Goal: Information Seeking & Learning: Learn about a topic

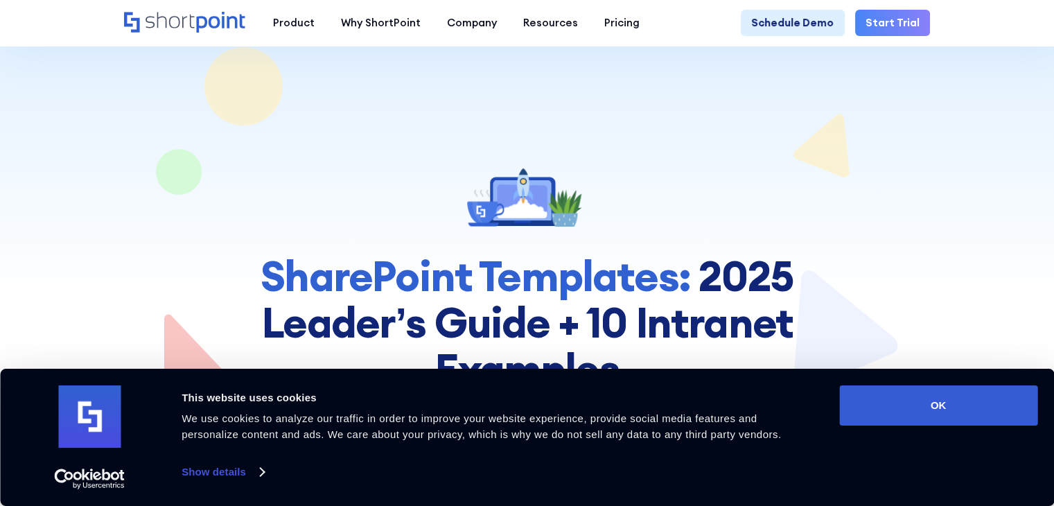
scroll to position [347, 0]
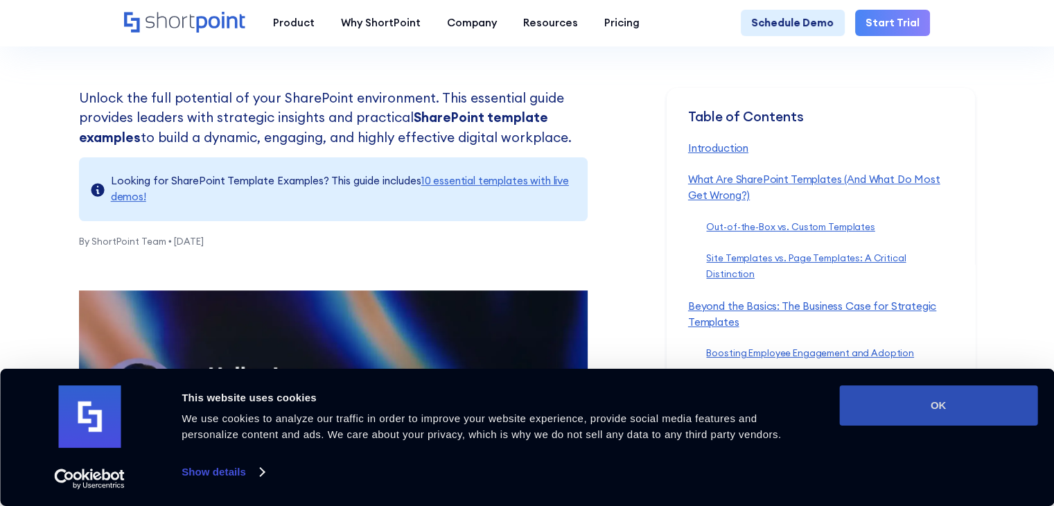
click at [943, 408] on button "OK" at bounding box center [938, 405] width 198 height 40
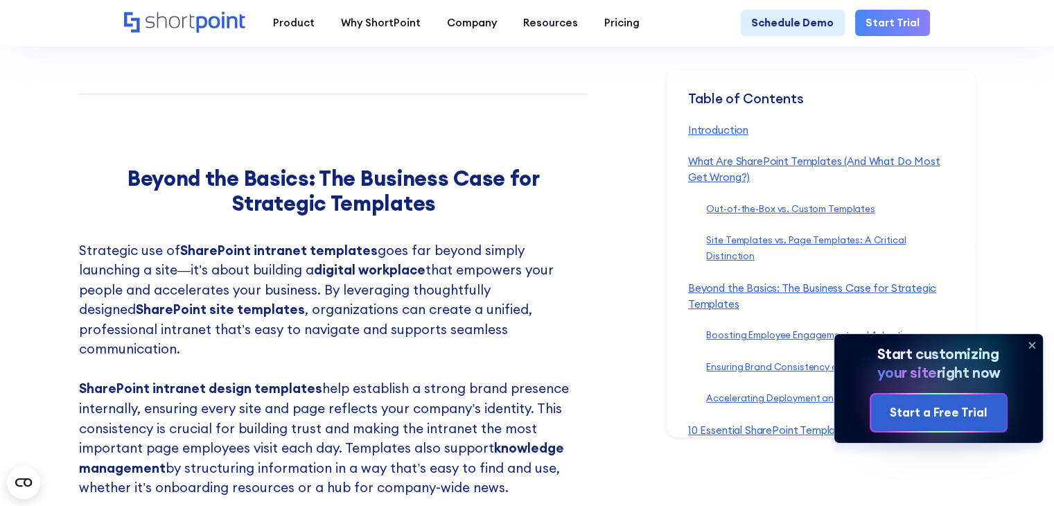
scroll to position [3188, 0]
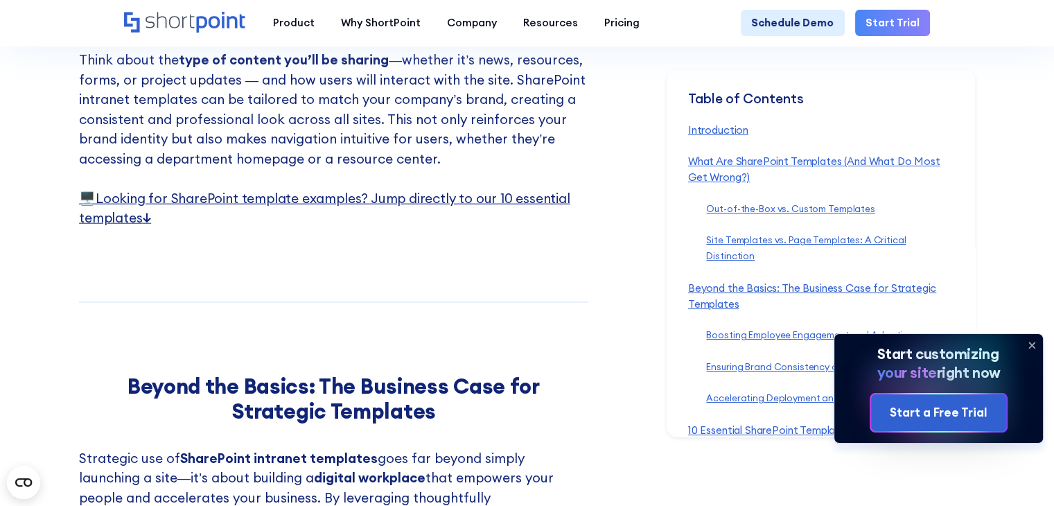
click at [316, 226] on link "🖥️ Looking for SharePoint template examples? Jump directly to our 10 essential …" at bounding box center [324, 208] width 491 height 37
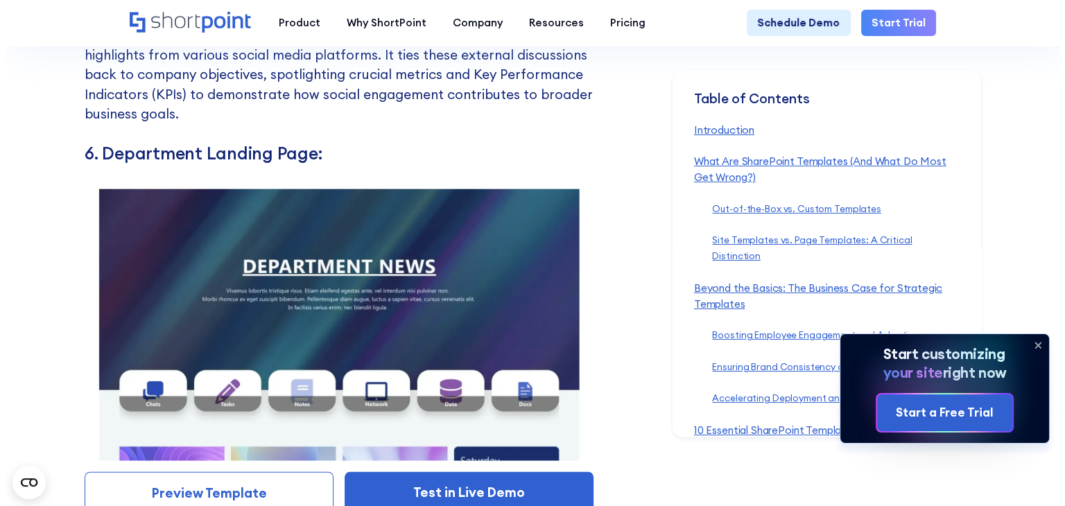
scroll to position [8735, 0]
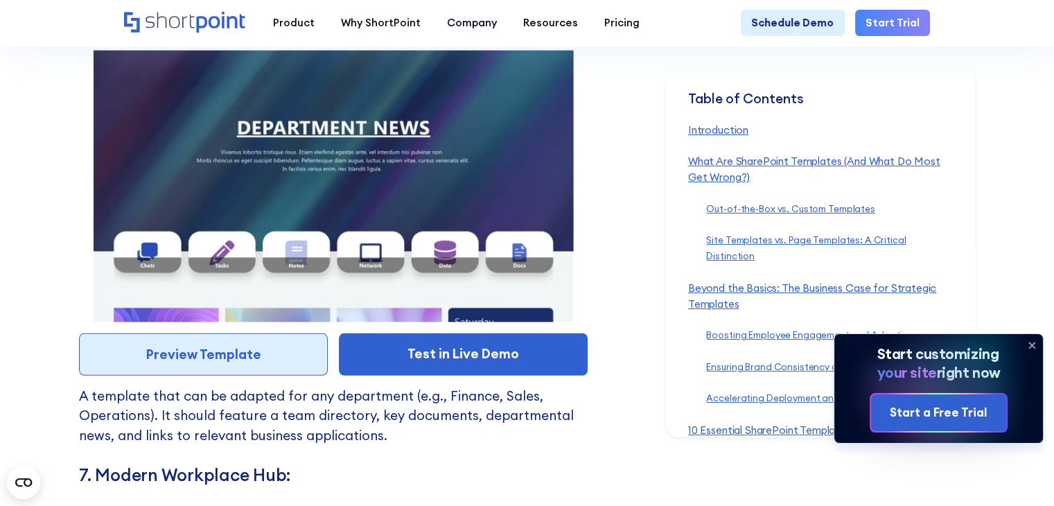
click at [238, 371] on link "Preview Template" at bounding box center [203, 354] width 249 height 42
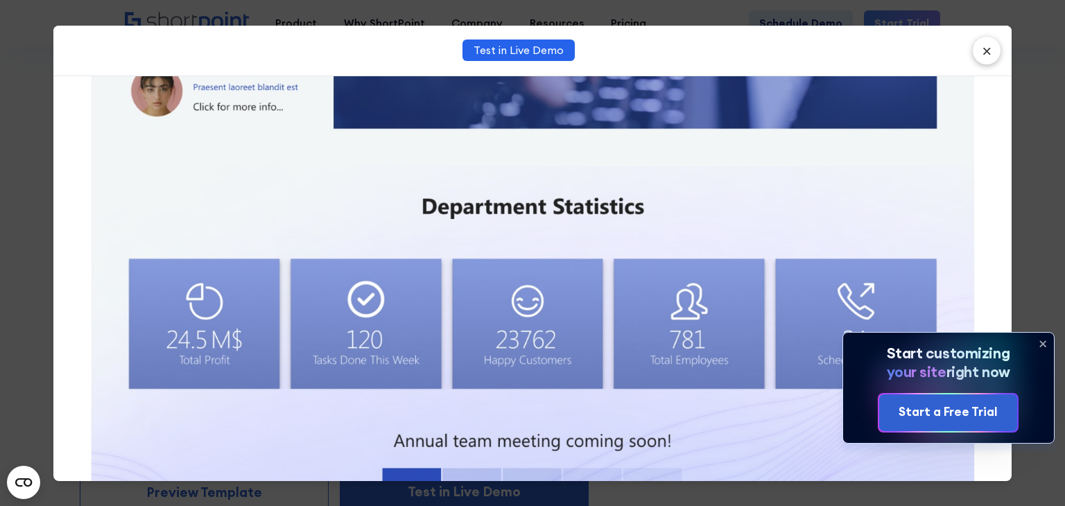
scroll to position [1410, 0]
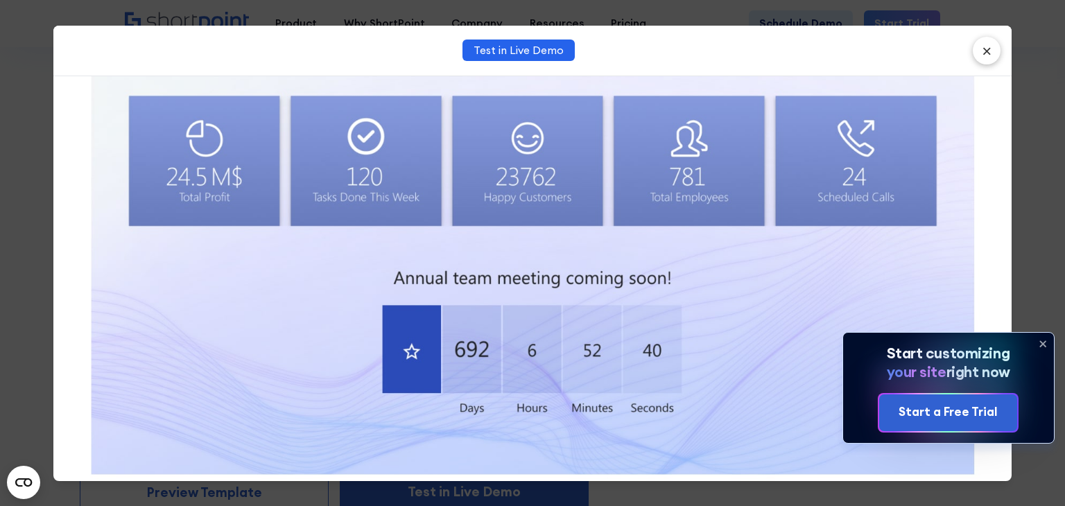
click at [1044, 342] on icon at bounding box center [1043, 345] width 6 height 6
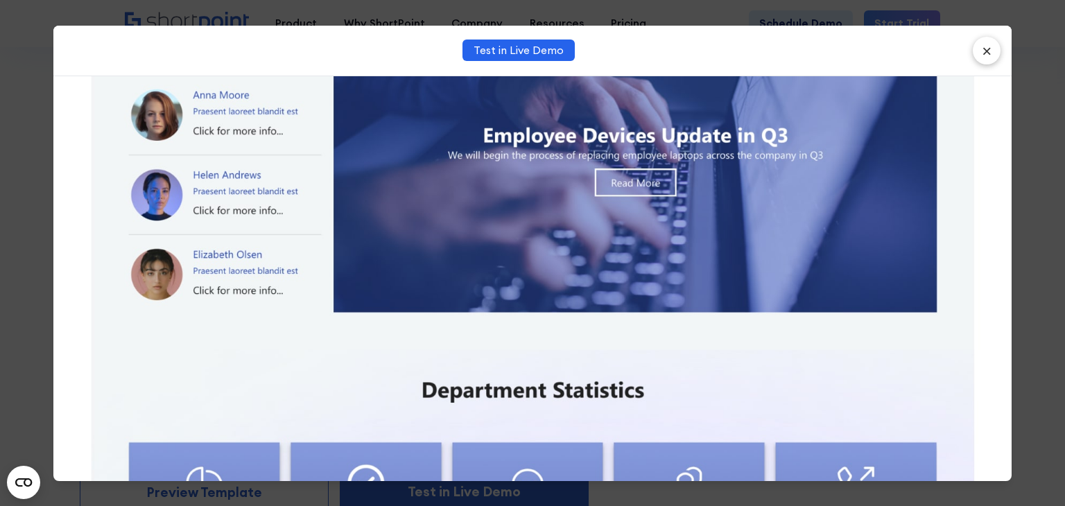
scroll to position [787, 0]
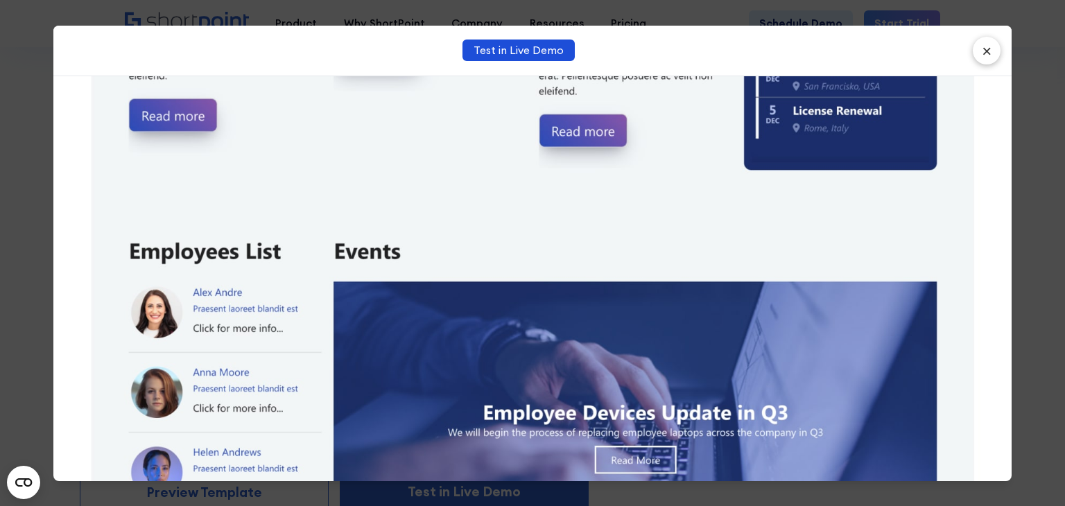
click at [534, 53] on link "Test in Live Demo" at bounding box center [518, 50] width 112 height 21
click at [976, 51] on button "×" at bounding box center [986, 51] width 28 height 28
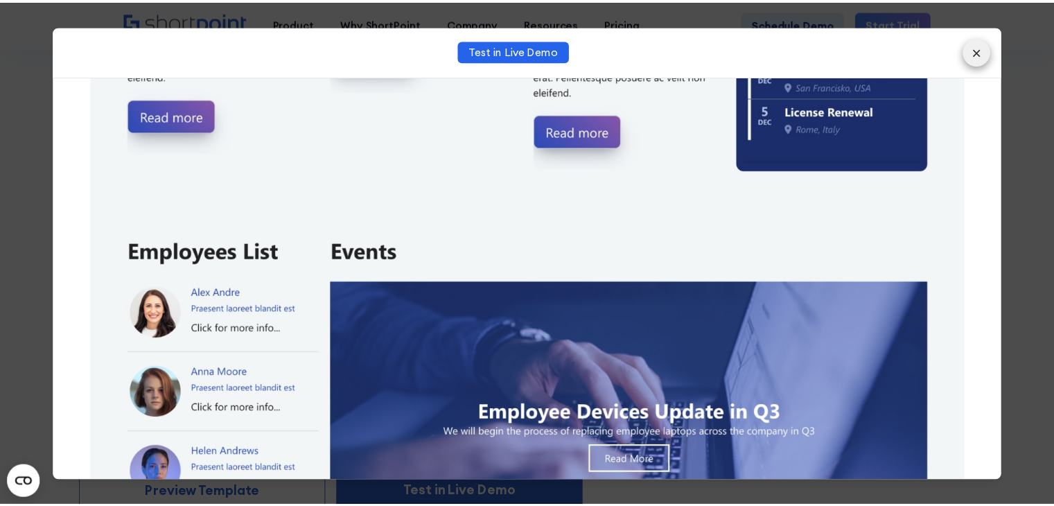
scroll to position [8754, 0]
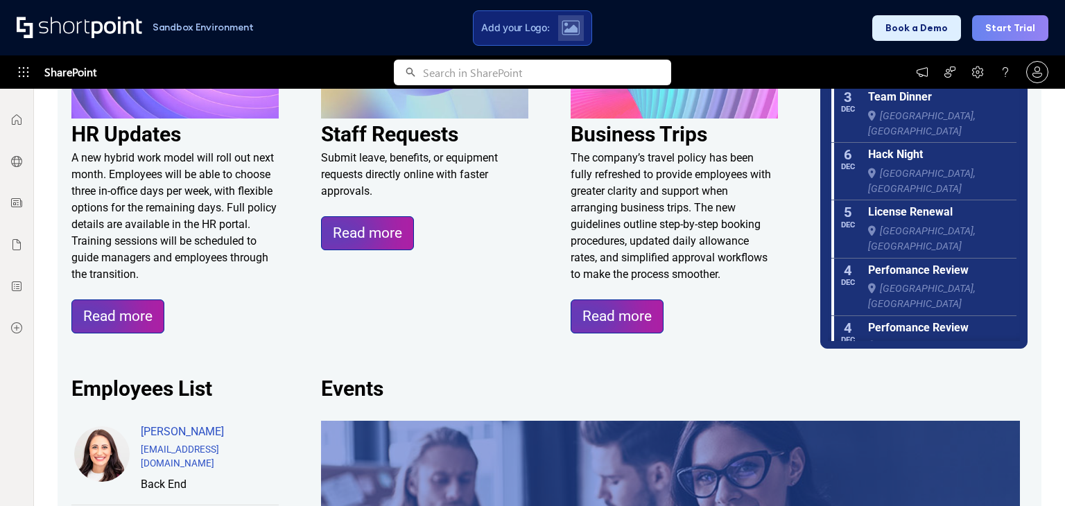
scroll to position [139, 0]
